Goal: Information Seeking & Learning: Learn about a topic

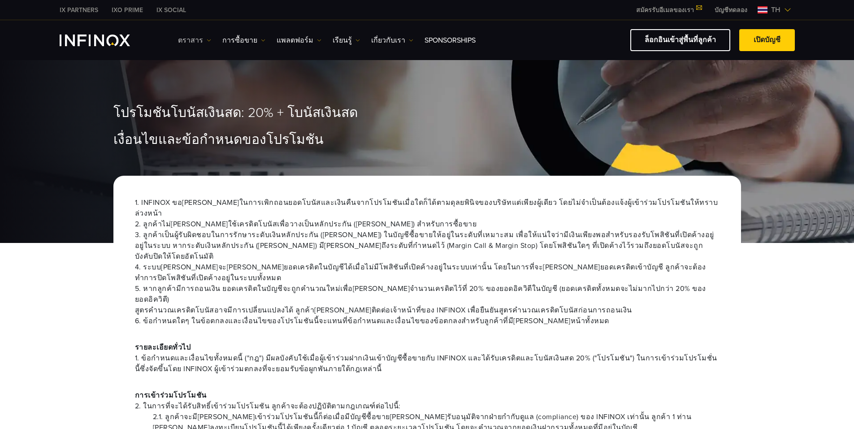
click at [195, 39] on link "ตราสาร" at bounding box center [194, 40] width 33 height 11
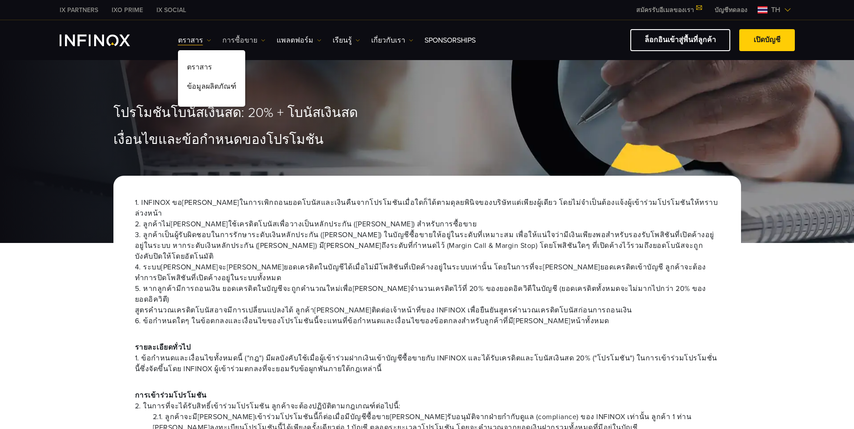
click at [230, 39] on link "การซื้อขาย" at bounding box center [243, 40] width 43 height 11
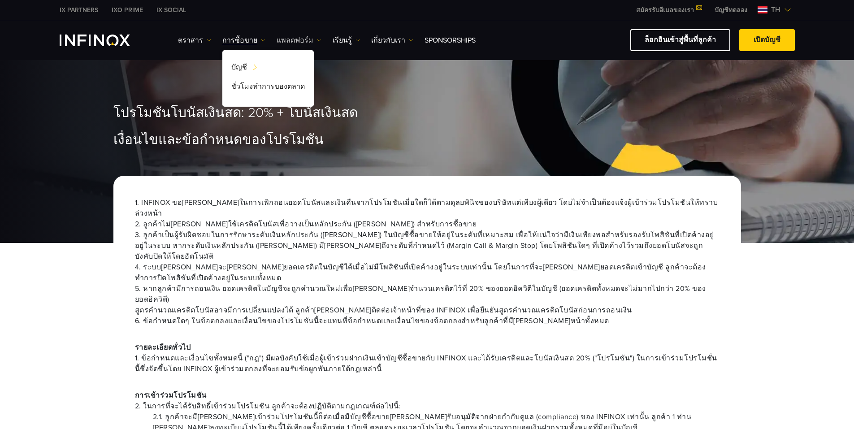
click at [277, 40] on link "แพลตฟอร์ม" at bounding box center [299, 40] width 45 height 11
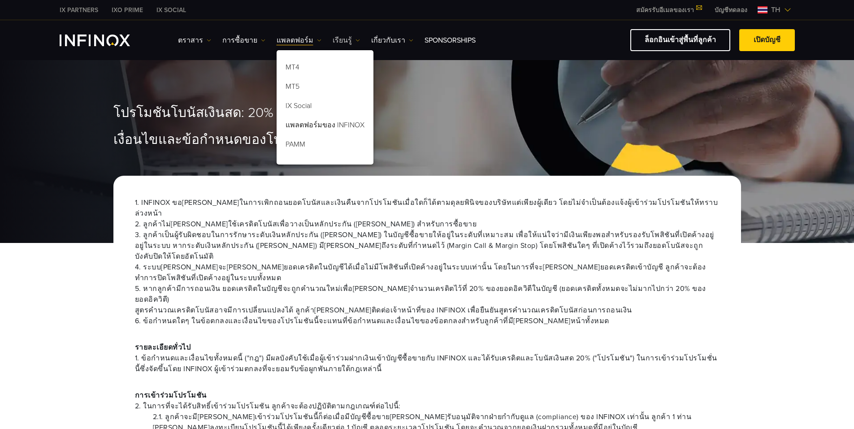
click at [289, 42] on link "เรียนรู้" at bounding box center [346, 40] width 27 height 11
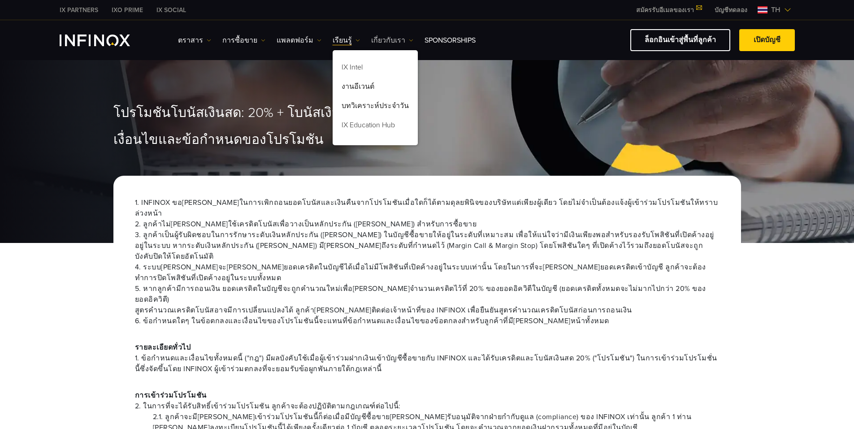
click at [289, 39] on link "เกี่ยวกับเรา" at bounding box center [392, 40] width 42 height 11
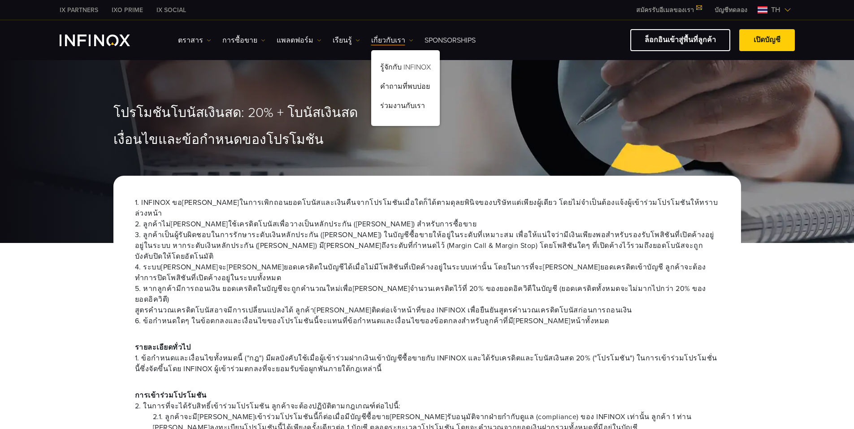
click at [289, 39] on link "Sponsorships" at bounding box center [449, 40] width 51 height 11
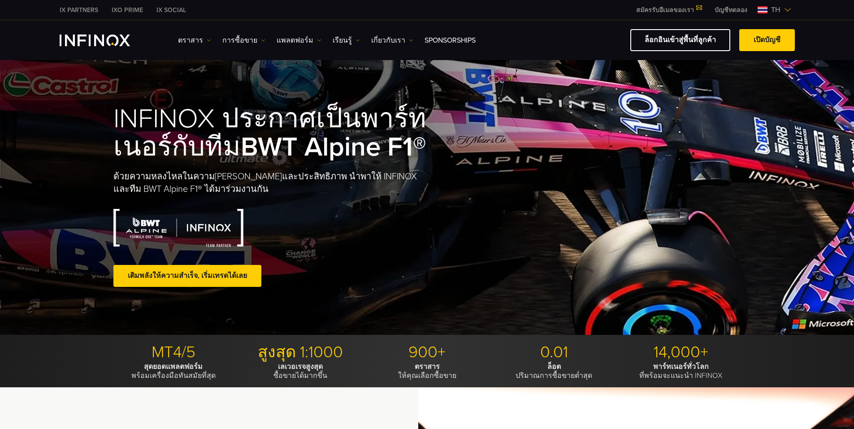
click at [191, 38] on link "ตราสาร" at bounding box center [194, 40] width 33 height 11
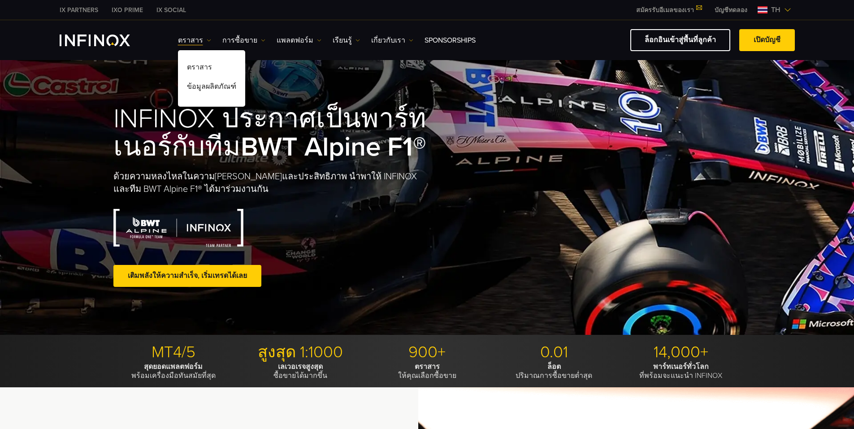
click at [150, 43] on link "INFINOX Logo" at bounding box center [105, 41] width 91 height 12
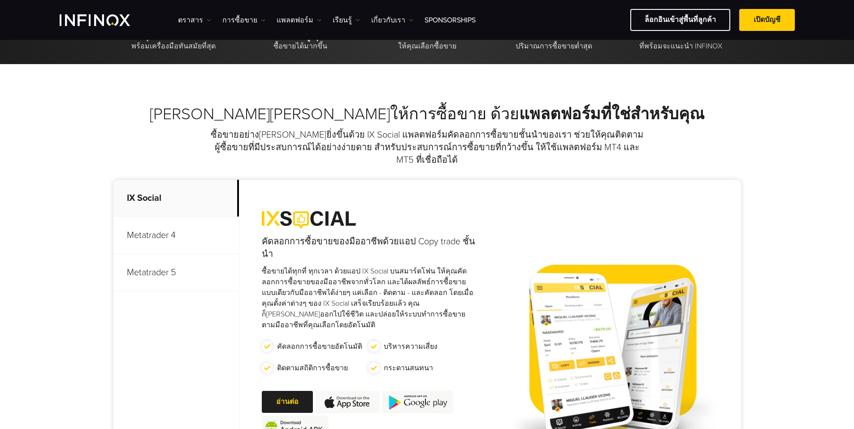
scroll to position [523, 0]
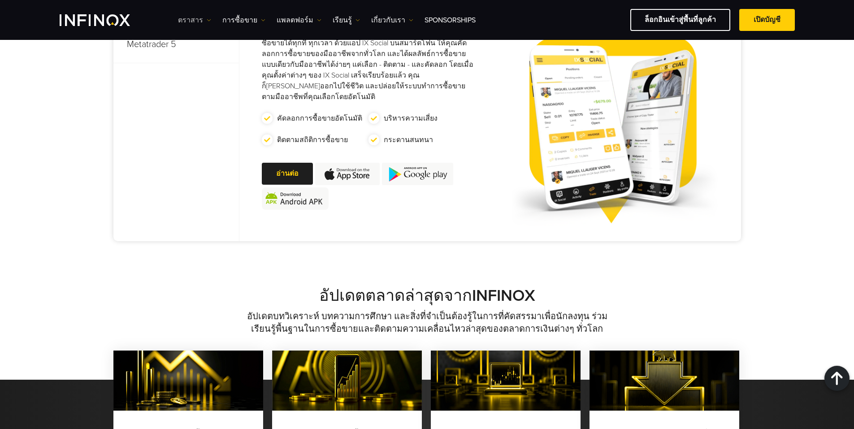
click at [187, 16] on link "ตราสาร" at bounding box center [194, 20] width 33 height 11
click at [239, 15] on link "การซื้อขาย" at bounding box center [243, 20] width 43 height 11
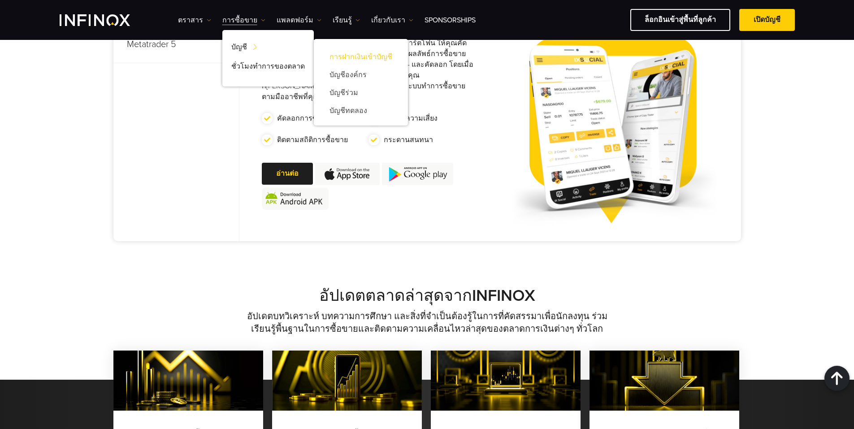
click at [353, 62] on link "การฝากเงินเข้าบัญชี" at bounding box center [361, 57] width 76 height 18
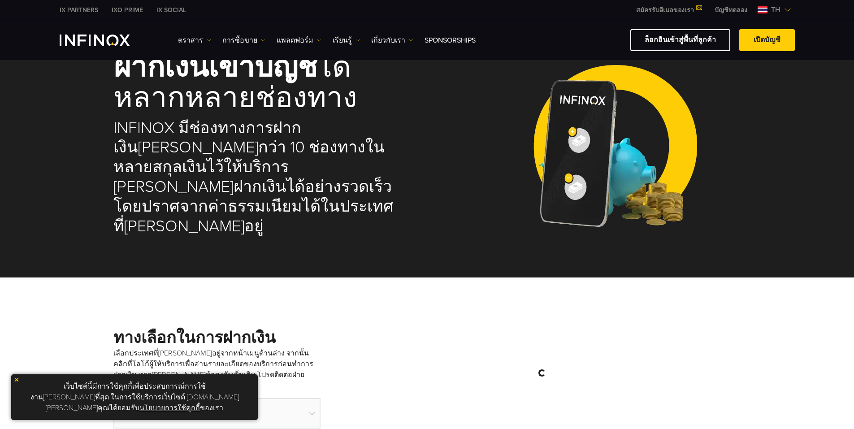
select select "***"
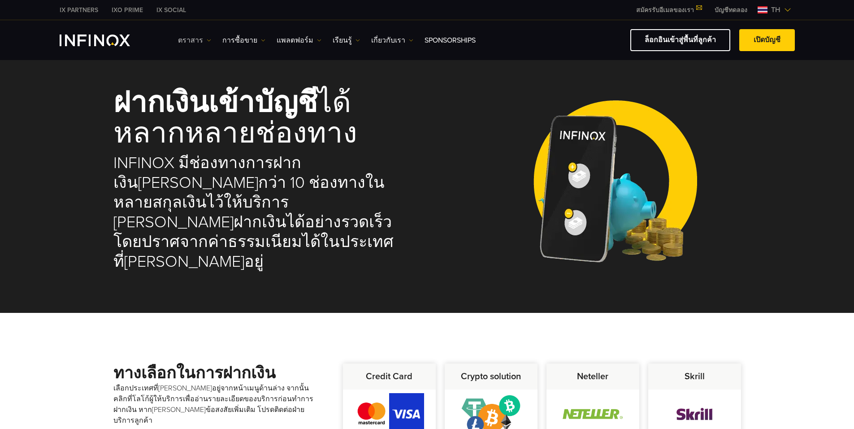
click at [186, 43] on link "ตราสาร" at bounding box center [194, 40] width 33 height 11
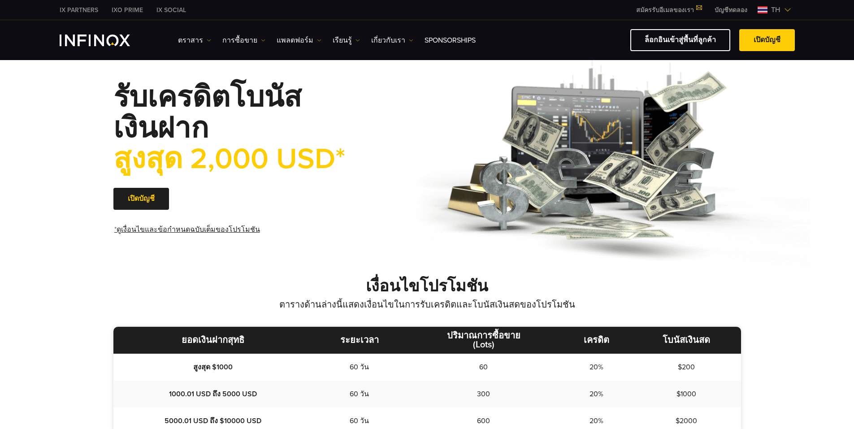
click at [174, 230] on link "*ดูเงื่อนไขและข้อกำหนดฉบับเต็มของโปรโมชัน" at bounding box center [186, 230] width 147 height 22
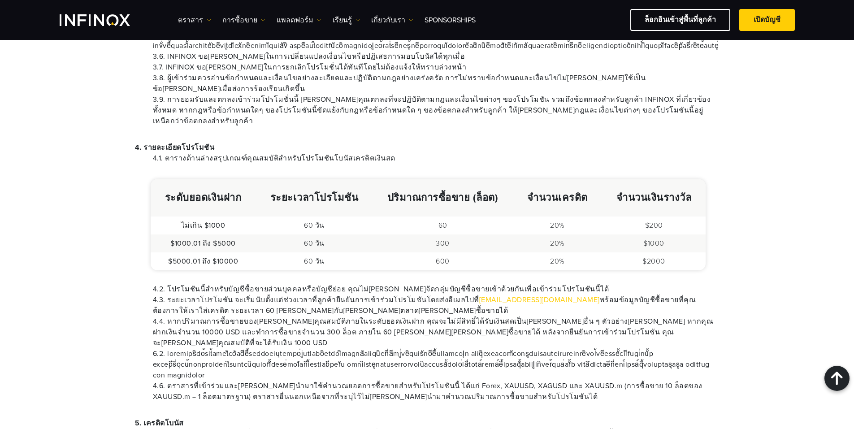
scroll to position [472, 0]
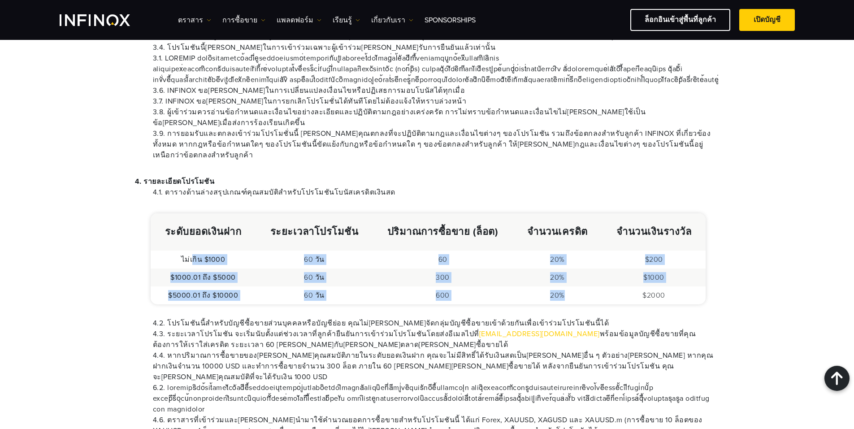
drag, startPoint x: 193, startPoint y: 218, endPoint x: 568, endPoint y: 253, distance: 376.8
click at [568, 253] on tbody "ไม่เกิน $1000 60 วัน 60 20% $200 $1000.01 ถึง $5000 60 วัน 300 20% $1000 $5000.…" at bounding box center [428, 278] width 555 height 54
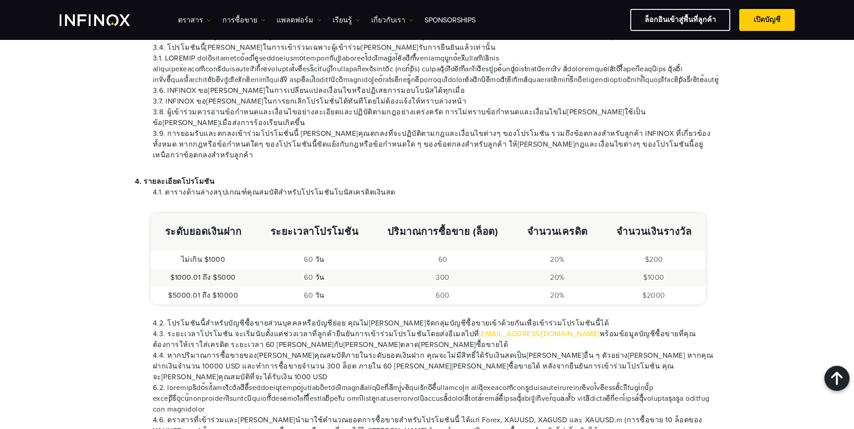
click at [737, 260] on div "1. INFINOX ขอสงวนสิทธิ์ในการเพิกถอนยอดโบนัสและเงินคืนจากโปรโมชันเมื่อใดก็ได้ตาม…" at bounding box center [427, 378] width 628 height 1390
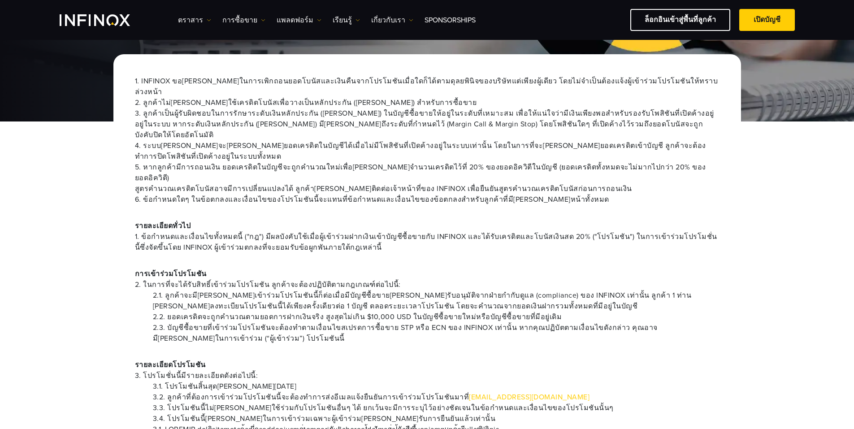
scroll to position [149, 0]
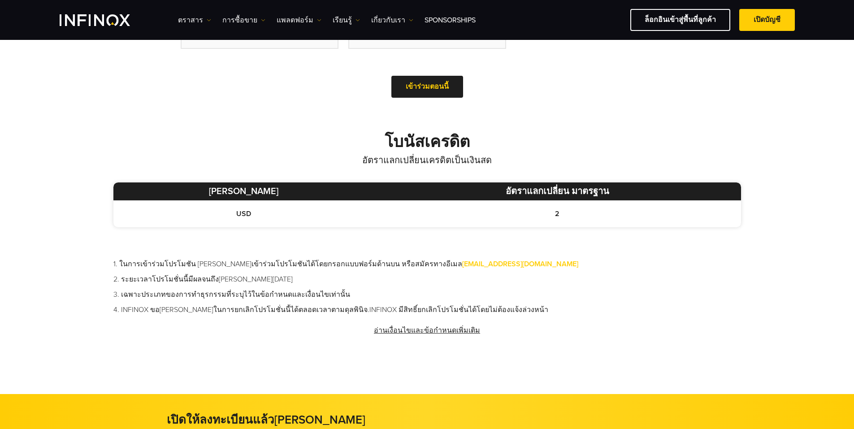
scroll to position [373, 0]
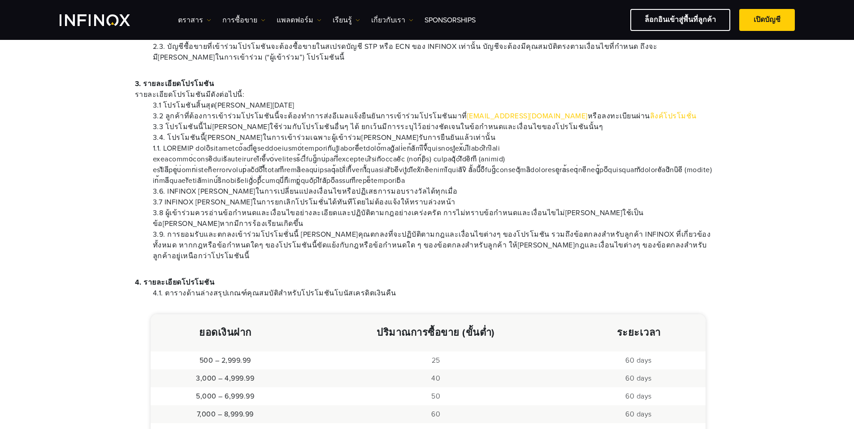
scroll to position [286, 0]
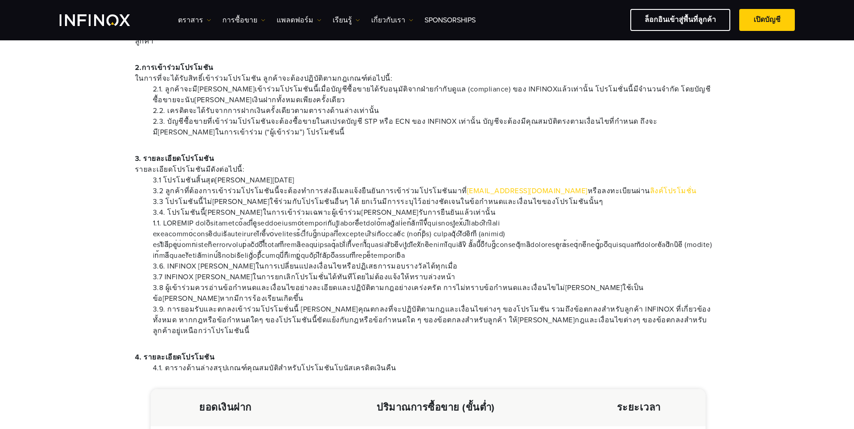
drag, startPoint x: 169, startPoint y: 159, endPoint x: 308, endPoint y: 160, distance: 139.0
click at [308, 175] on li "3.1 โปรโมชันสิ้นสุดวันที่ 30 กันยายน 2024" at bounding box center [436, 180] width 567 height 11
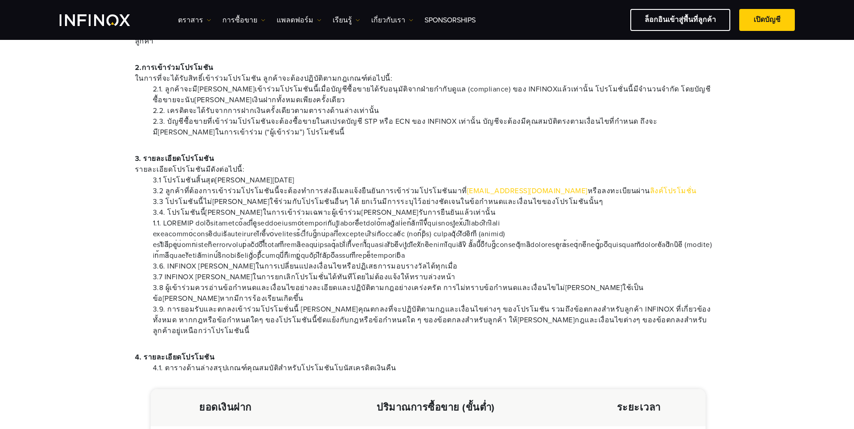
click at [359, 164] on span "รายละเอียดโปรโมชันมีดังต่อไปนี้:" at bounding box center [427, 169] width 585 height 11
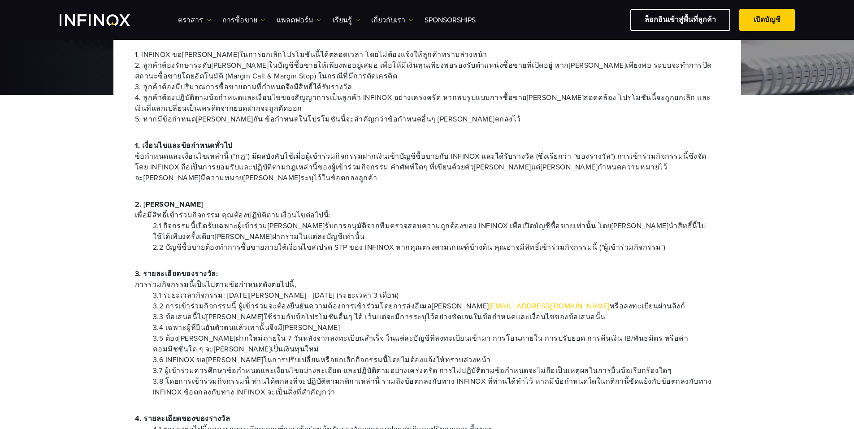
scroll to position [149, 0]
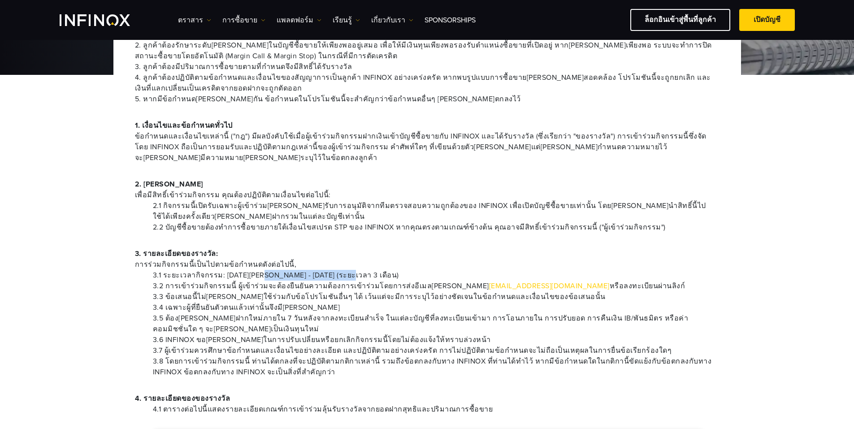
drag, startPoint x: 267, startPoint y: 267, endPoint x: 347, endPoint y: 266, distance: 79.8
click at [347, 270] on li "3.1 ระยะเวลากิจกรรม: 20 มกราคม 2568 - 20 เมษายน 2568 (ระยะเวลา 3 เดือน)" at bounding box center [436, 275] width 567 height 11
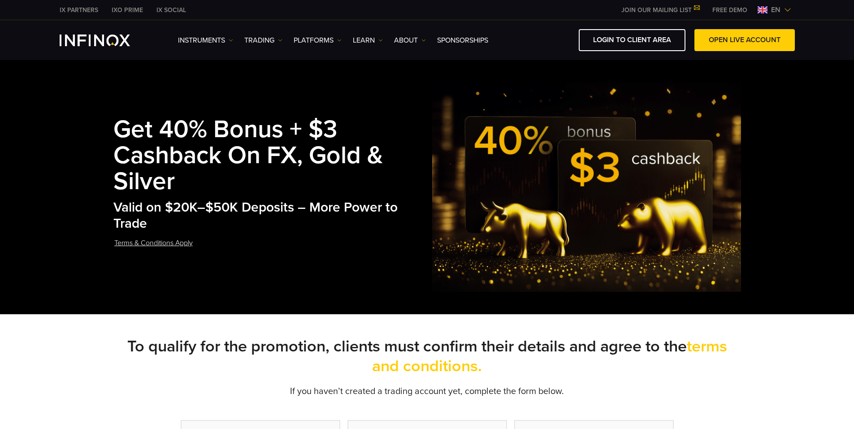
drag, startPoint x: 0, startPoint y: 0, endPoint x: 790, endPoint y: 338, distance: 859.3
click at [769, 7] on span "en" at bounding box center [775, 9] width 17 height 11
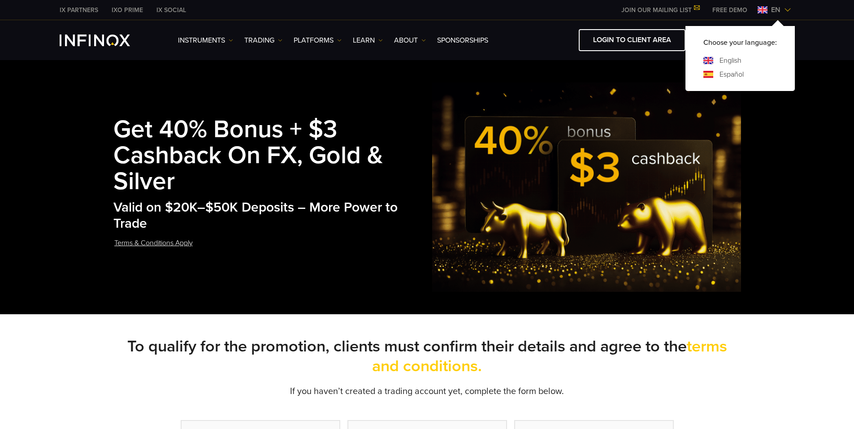
drag, startPoint x: 399, startPoint y: 17, endPoint x: 231, endPoint y: 17, distance: 167.6
click at [398, 17] on div "IX PARTNERS IXO PRIME IX SOCIAL JOIN OUR MAILING LIST Never Miss a Trading Oppo…" at bounding box center [427, 10] width 735 height 20
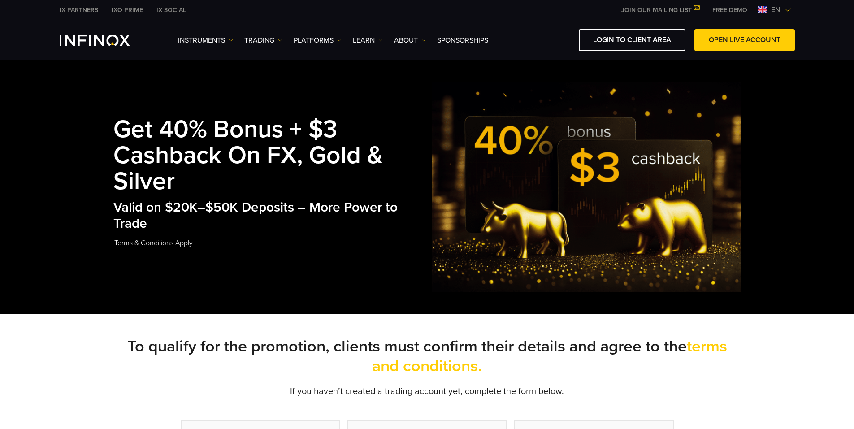
click at [108, 44] on img "INFINOX Logo" at bounding box center [95, 41] width 70 height 12
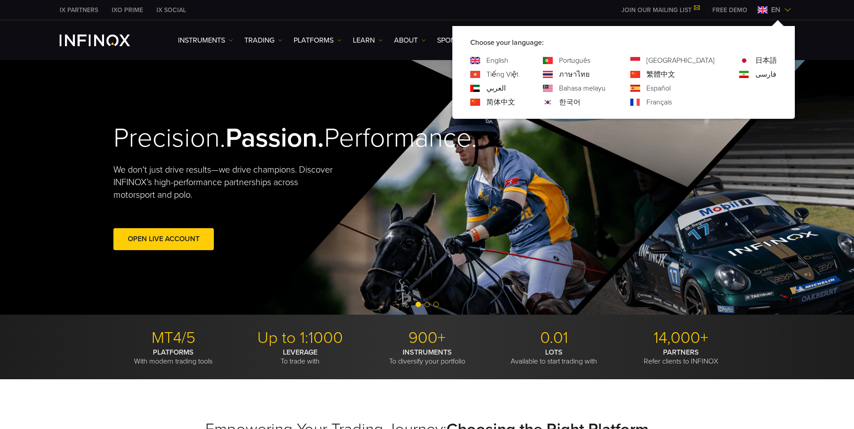
click at [589, 77] on link "ภาษาไทย" at bounding box center [574, 74] width 30 height 11
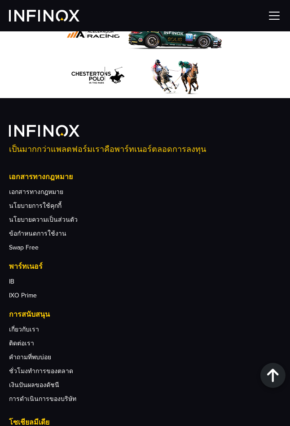
scroll to position [4381, 0]
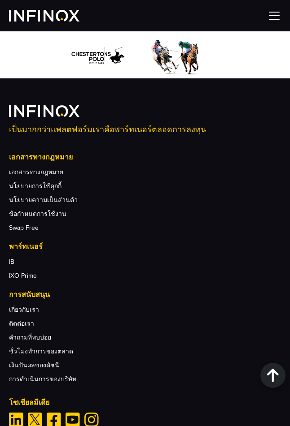
click at [95, 413] on img "Instagram" at bounding box center [91, 420] width 14 height 14
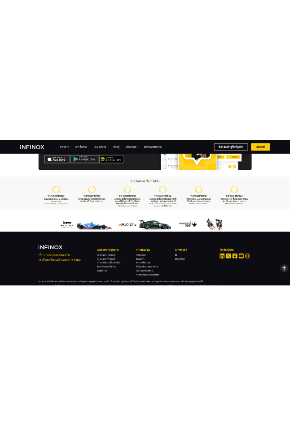
scroll to position [2987, 0]
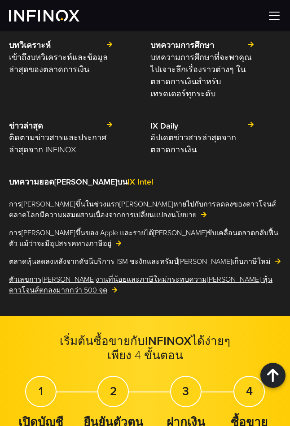
click at [163, 274] on link "ตัวเลขการจ้างงานที่น้อยและภาษีใหม่กระทบความเชื่อมั่น หุ้นดาวโจนส์ตกลงมากกว่า 50…" at bounding box center [145, 285] width 272 height 22
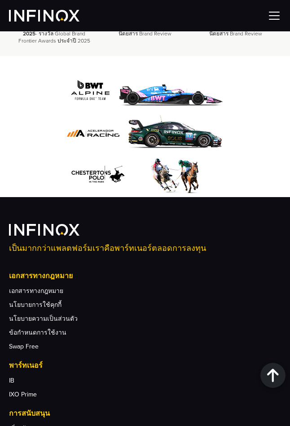
scroll to position [4388, 0]
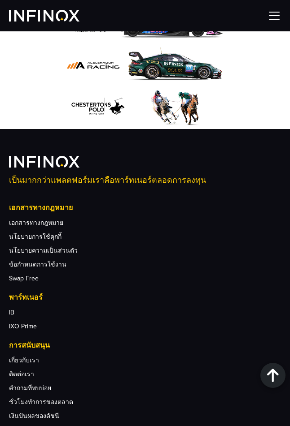
scroll to position [4452, 0]
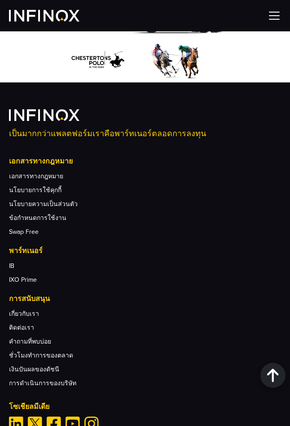
click at [70, 417] on img "Youtube" at bounding box center [72, 424] width 14 height 14
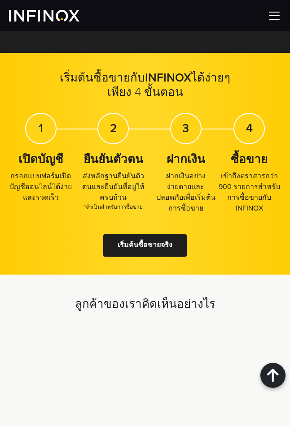
scroll to position [2786, 0]
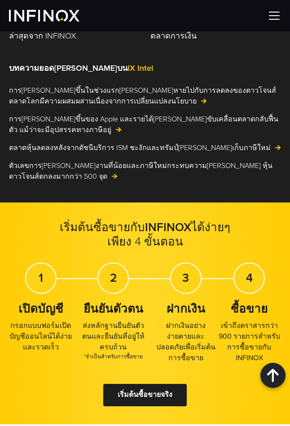
click at [52, 13] on img at bounding box center [44, 16] width 70 height 12
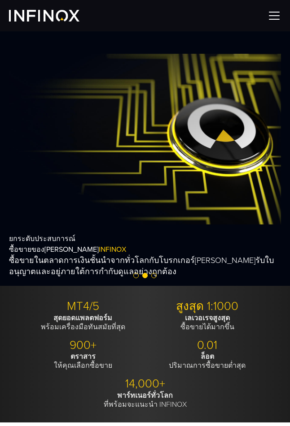
click at [273, 19] on img at bounding box center [273, 15] width 13 height 13
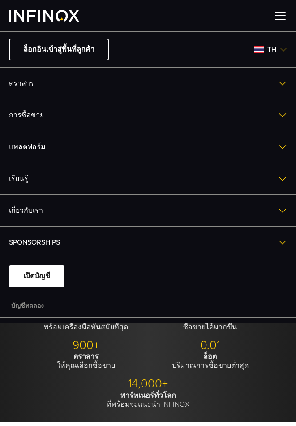
click at [273, 19] on div at bounding box center [148, 15] width 296 height 31
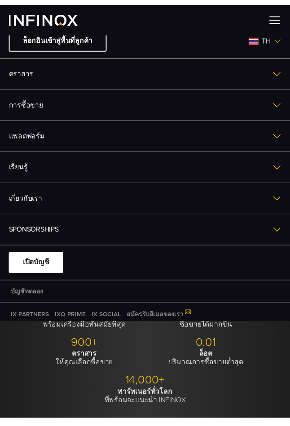
scroll to position [17, 0]
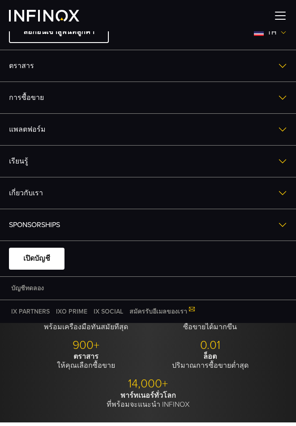
click at [266, 341] on p "0.01" at bounding box center [210, 345] width 117 height 14
click at [283, 19] on img at bounding box center [280, 15] width 13 height 13
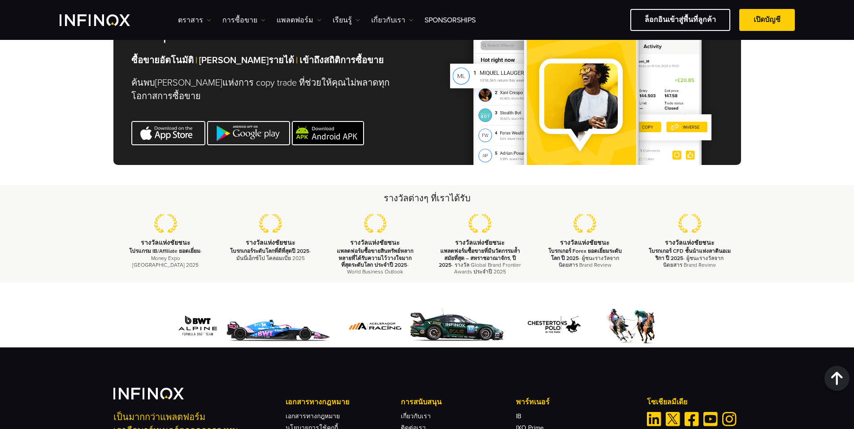
scroll to position [2926, 0]
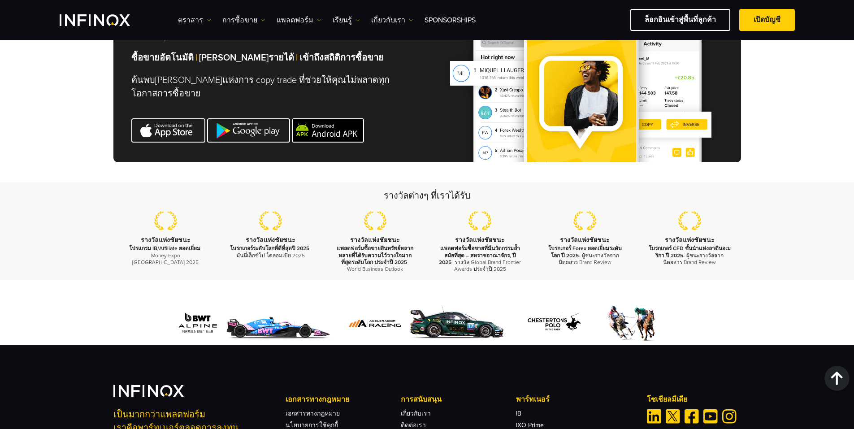
click at [289, 190] on h2 "รางวัลต่างๆ ที่เราได้รับ" at bounding box center [427, 196] width 628 height 13
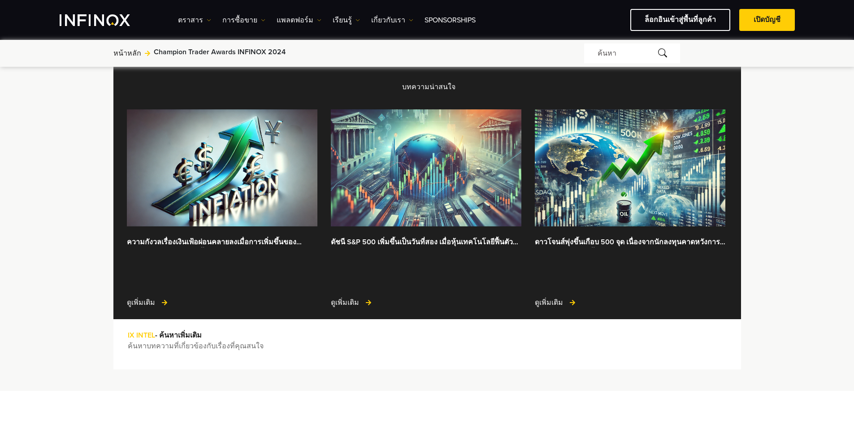
scroll to position [373, 0]
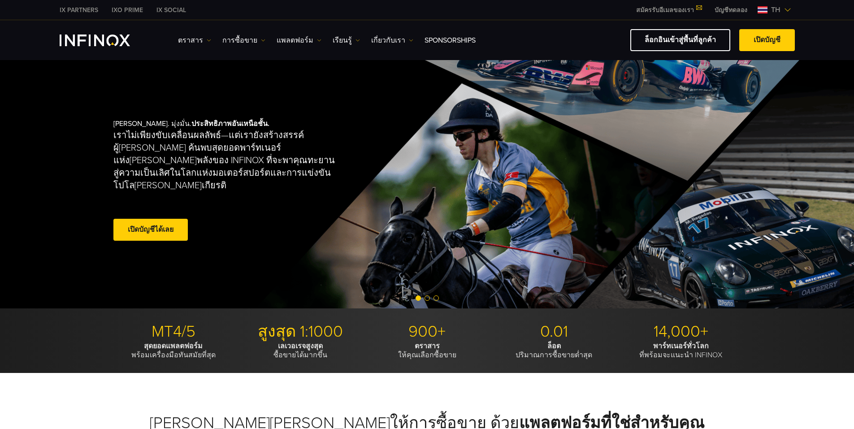
click at [773, 12] on span "th" at bounding box center [775, 9] width 17 height 11
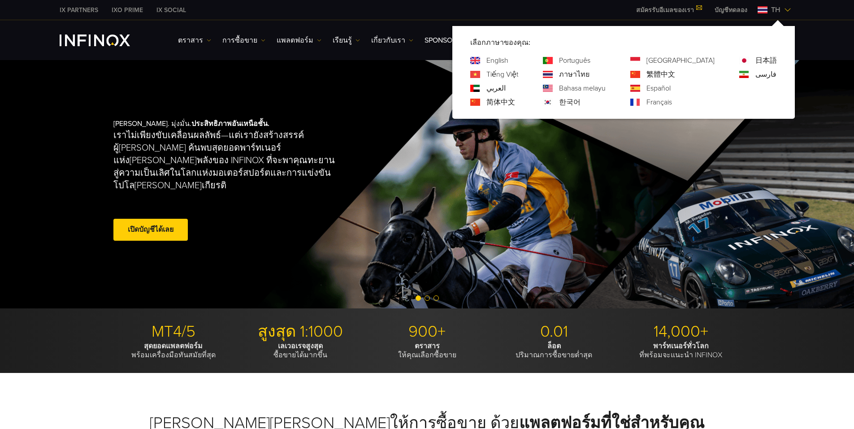
click at [589, 74] on link "ภาษาไทย" at bounding box center [574, 74] width 30 height 11
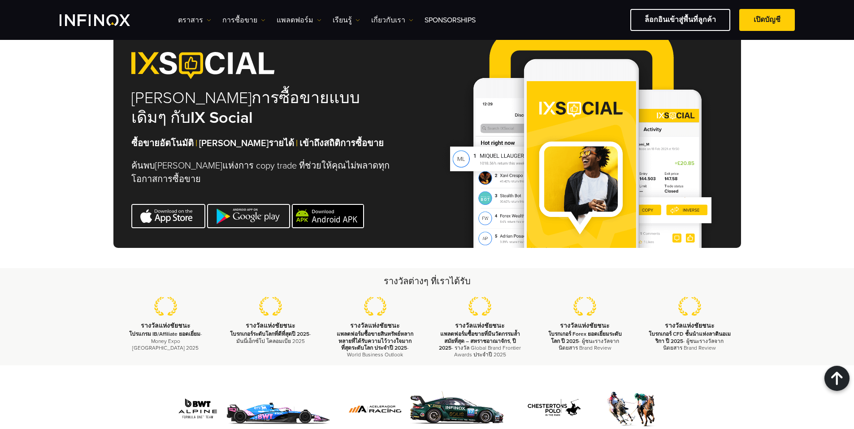
scroll to position [2886, 0]
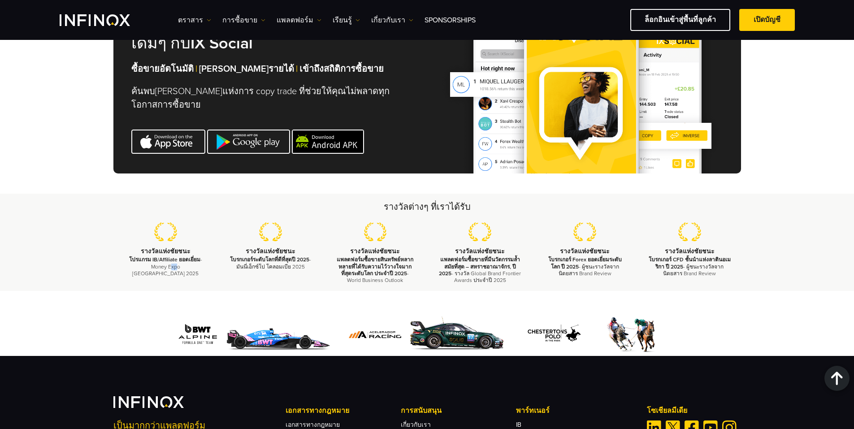
click at [157, 256] on p "โปรแกรม IB/Affiliate ยอดเยี่ยม - Money Expo [GEOGRAPHIC_DATA] 2025" at bounding box center [166, 266] width 82 height 21
click at [234, 256] on p "โบรกเกอร์ระดับโลกที่ดีที่สุดปี 2025 - มันนี่เอ็กซ์โป โคลอมเบีย 2025" at bounding box center [270, 262] width 82 height 13
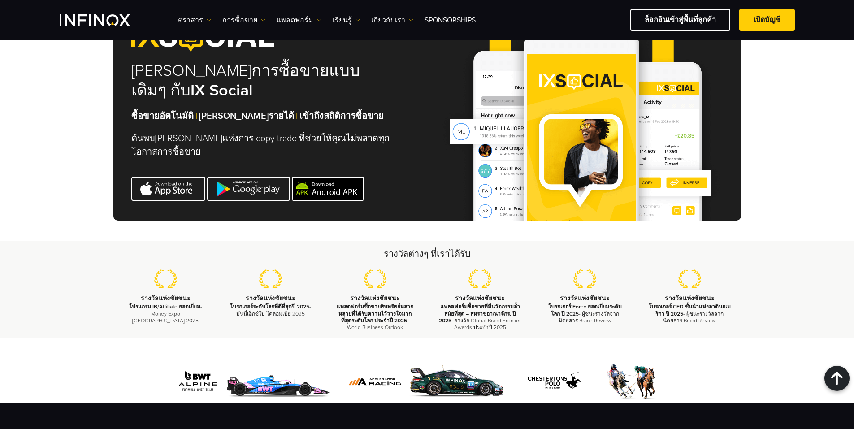
scroll to position [2811, 0]
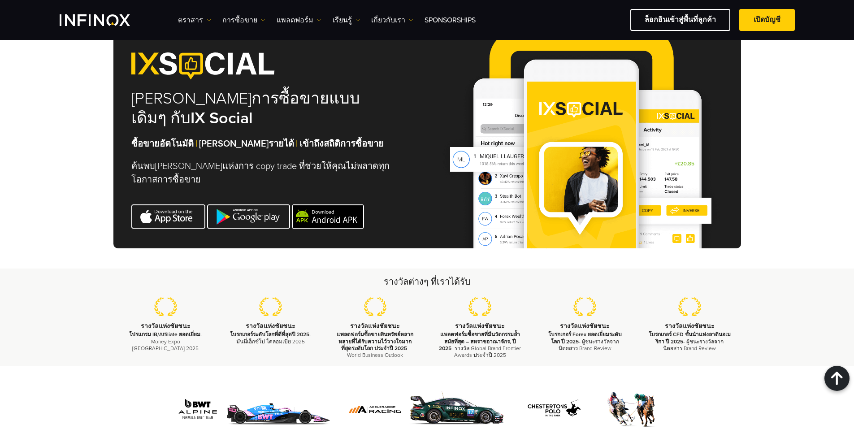
drag, startPoint x: 350, startPoint y: 272, endPoint x: 403, endPoint y: 290, distance: 55.9
click at [403, 331] on p "แพลตฟอร์มซื้อขายสินทรัพย์หลากหลายที่ได้รับความไว้วางใจมากที่สุดระดับโลก ประจำปี…" at bounding box center [375, 344] width 82 height 27
click at [414, 295] on div "รางวัลต่างๆ ที่เราได้รับ รางวัลแห่งชัยชนะ โปรแกรม IB/Affiliate ยอดเยี่ยม - Mone…" at bounding box center [427, 317] width 854 height 97
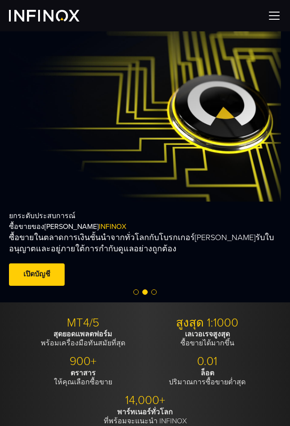
scroll to position [0, 0]
